Goal: Transaction & Acquisition: Purchase product/service

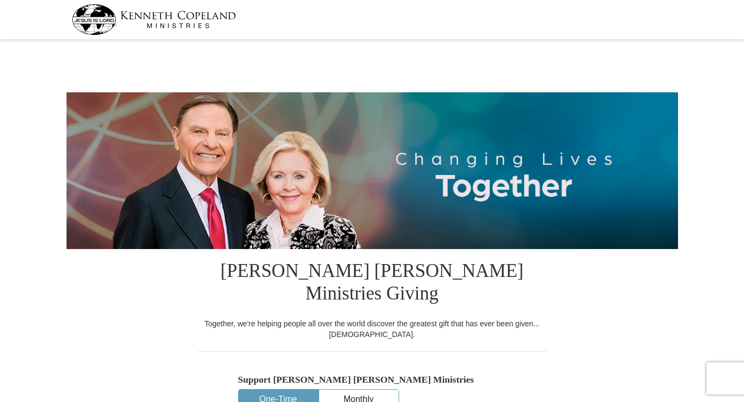
select select "AB"
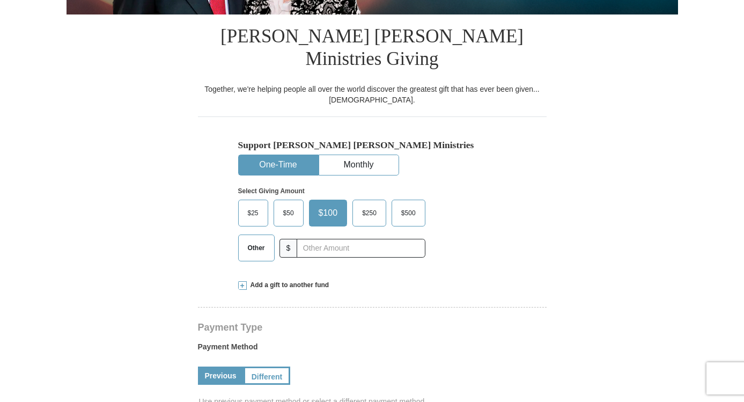
scroll to position [257, 0]
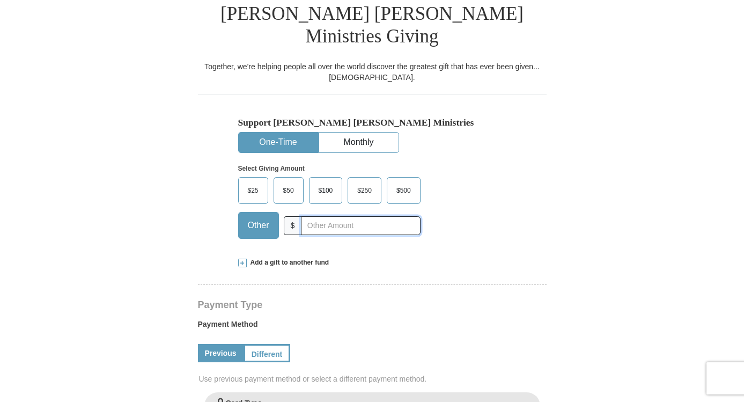
click at [309, 216] on input "text" at bounding box center [360, 225] width 119 height 19
type input "70"
click at [295, 318] on label "Payment Method" at bounding box center [372, 326] width 349 height 16
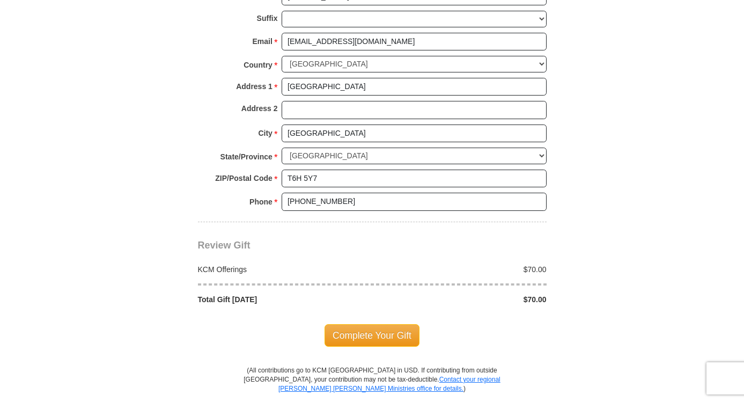
scroll to position [824, 0]
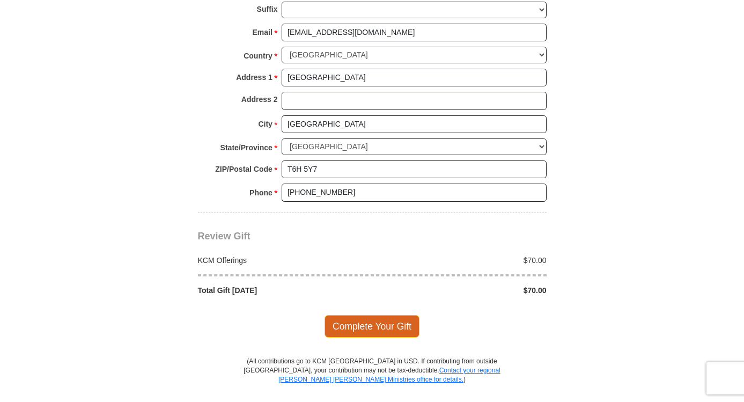
click at [349, 315] on span "Complete Your Gift" at bounding box center [371, 326] width 95 height 23
